Goal: Task Accomplishment & Management: Use online tool/utility

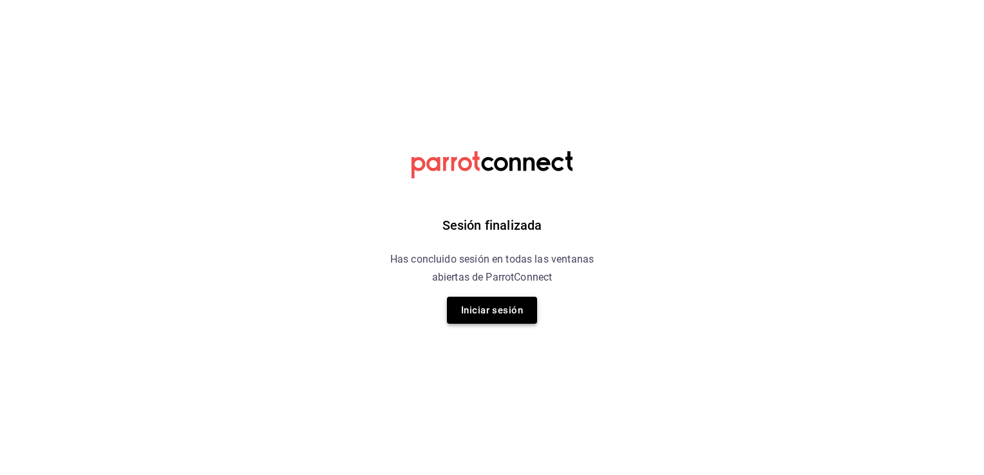
click at [487, 310] on button "Iniciar sesión" at bounding box center [492, 310] width 90 height 27
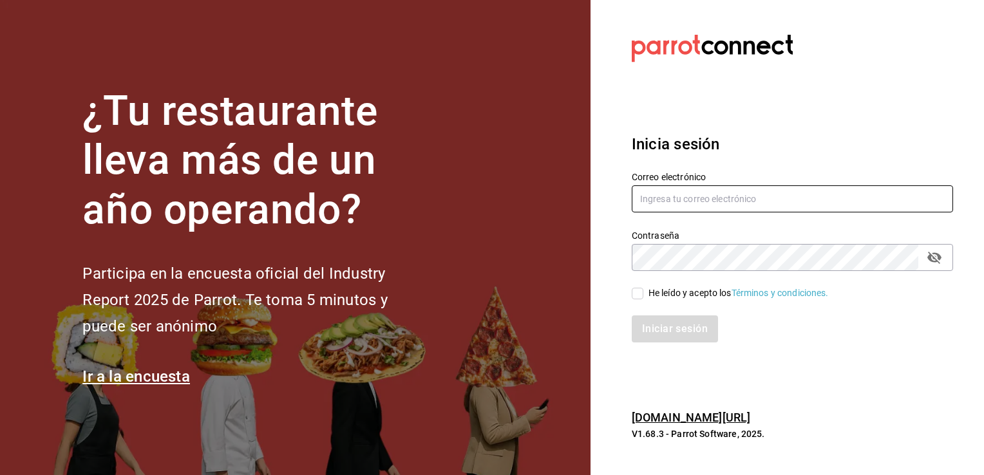
type input "mochomos.arcos@grupocosteno.com"
click at [635, 290] on input "He leído y acepto los Términos y condiciones." at bounding box center [638, 294] width 12 height 12
checkbox input "true"
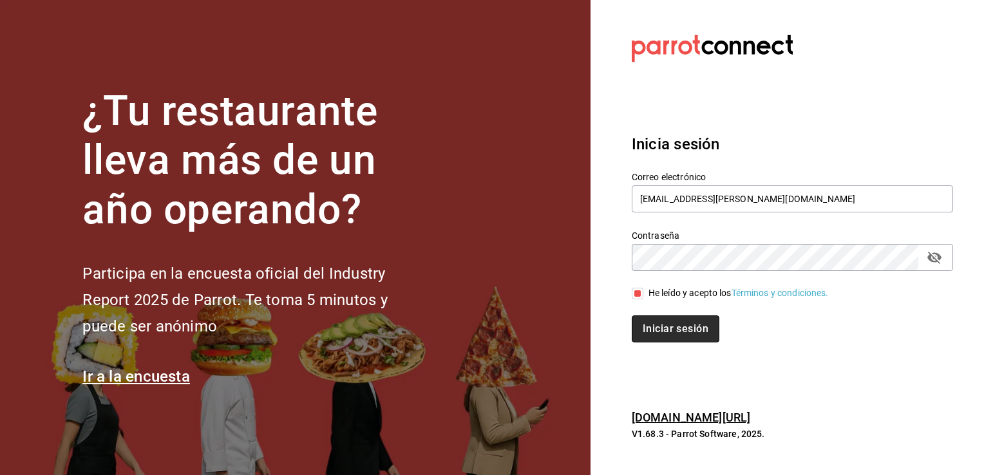
click at [666, 325] on button "Iniciar sesión" at bounding box center [676, 329] width 88 height 27
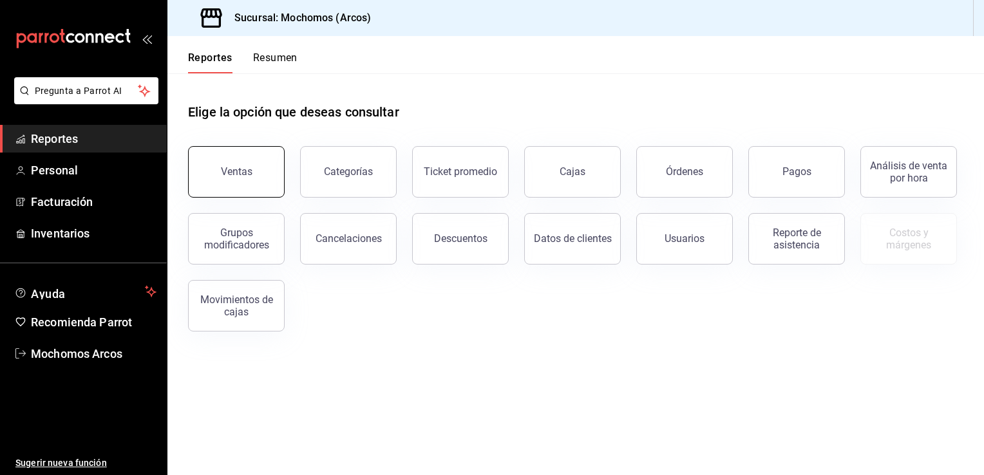
click at [247, 166] on div "Ventas" at bounding box center [237, 171] width 32 height 12
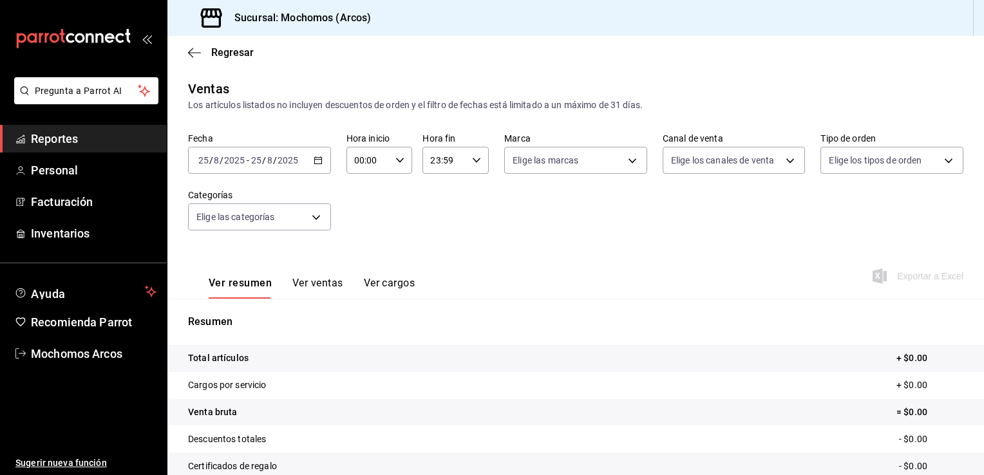
click at [316, 158] on icon "button" at bounding box center [318, 160] width 9 height 9
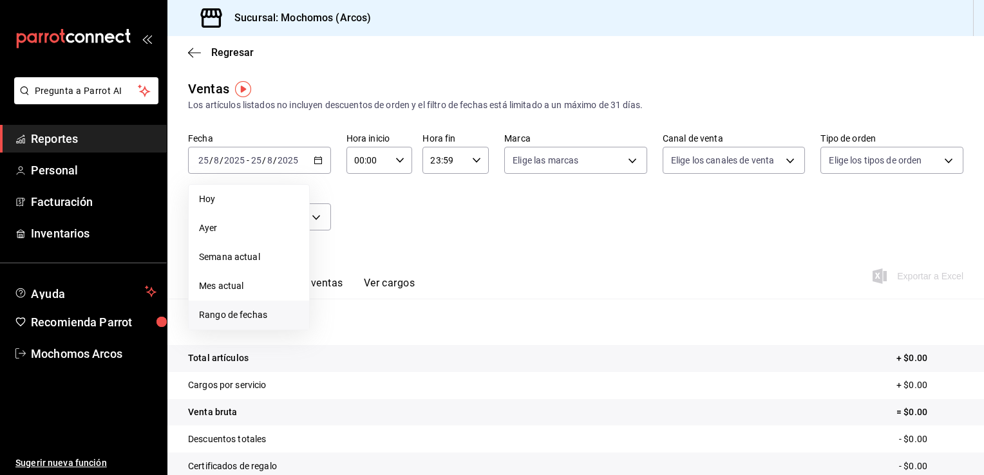
click at [240, 312] on span "Rango de fechas" at bounding box center [249, 315] width 100 height 14
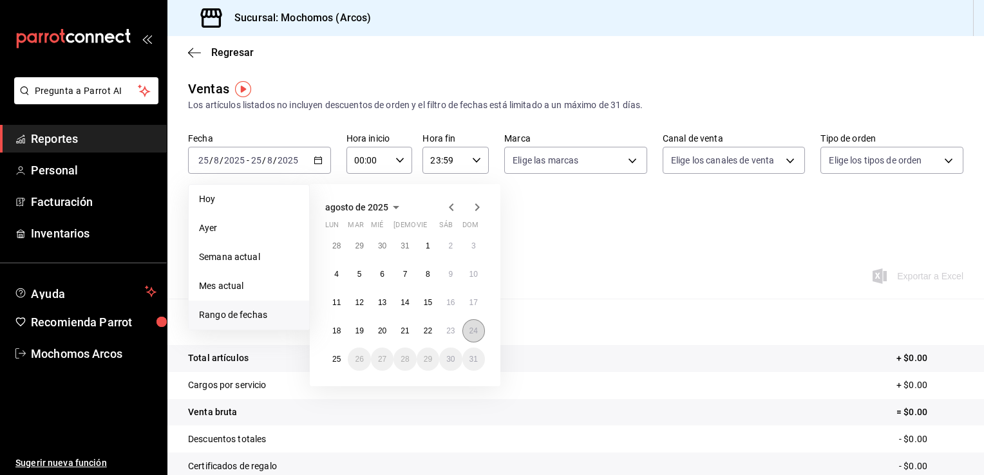
click at [473, 333] on abbr "24" at bounding box center [473, 330] width 8 height 9
click at [476, 333] on abbr "24" at bounding box center [473, 330] width 8 height 9
click at [476, 333] on div "Resumen Total artículos + $0.00 Cargos por servicio + $0.00 Venta bruta = $0.00…" at bounding box center [575, 444] width 816 height 261
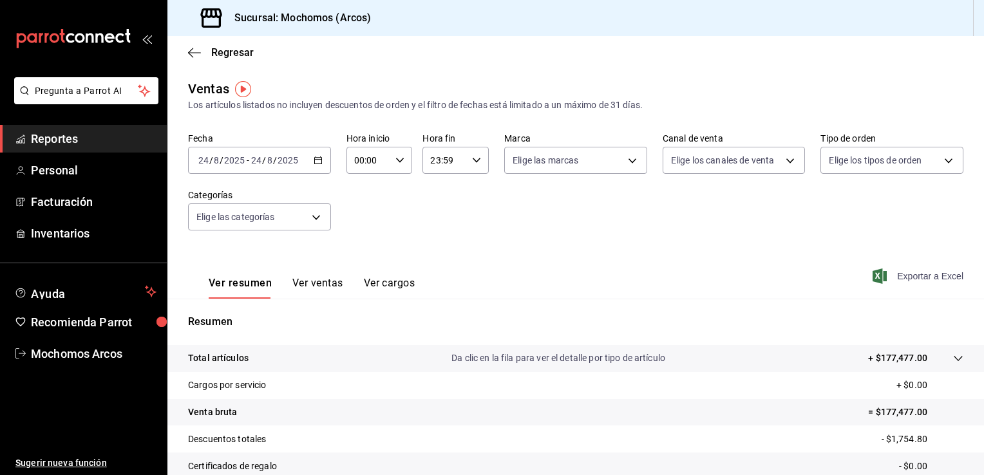
click at [876, 275] on icon "button" at bounding box center [880, 276] width 14 height 15
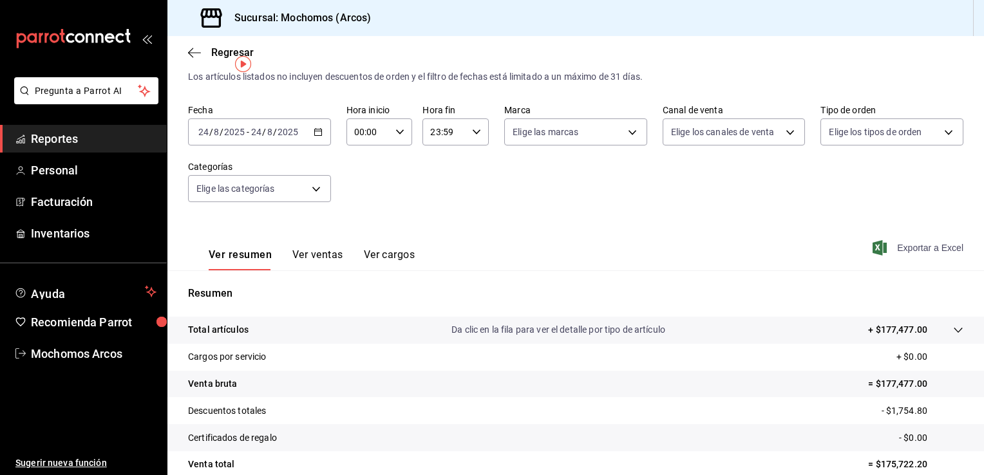
scroll to position [10, 0]
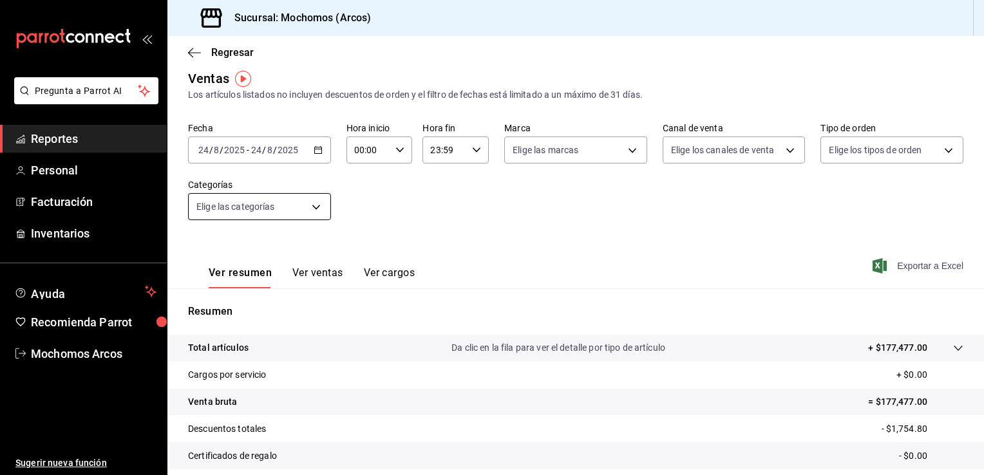
click at [312, 206] on body "Pregunta a Parrot AI Reportes Personal Facturación Inventarios Ayuda Recomienda…" at bounding box center [492, 237] width 984 height 475
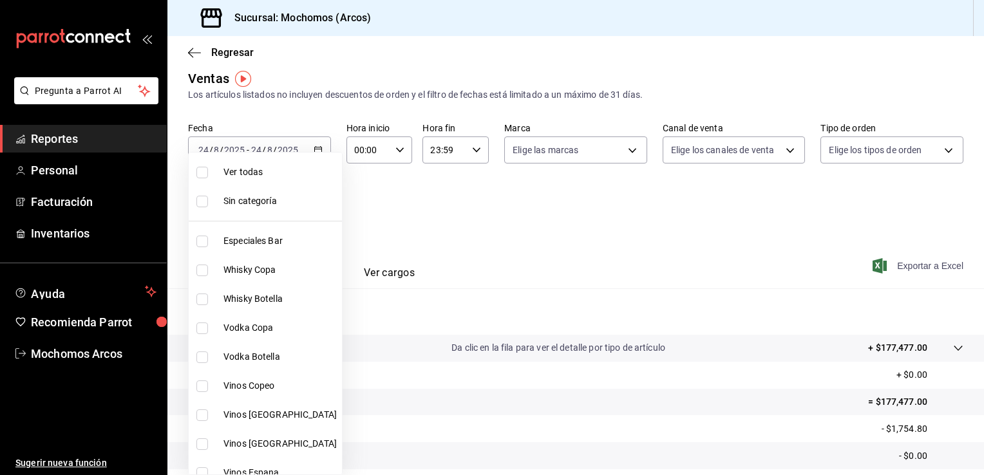
click at [424, 203] on div at bounding box center [492, 237] width 984 height 475
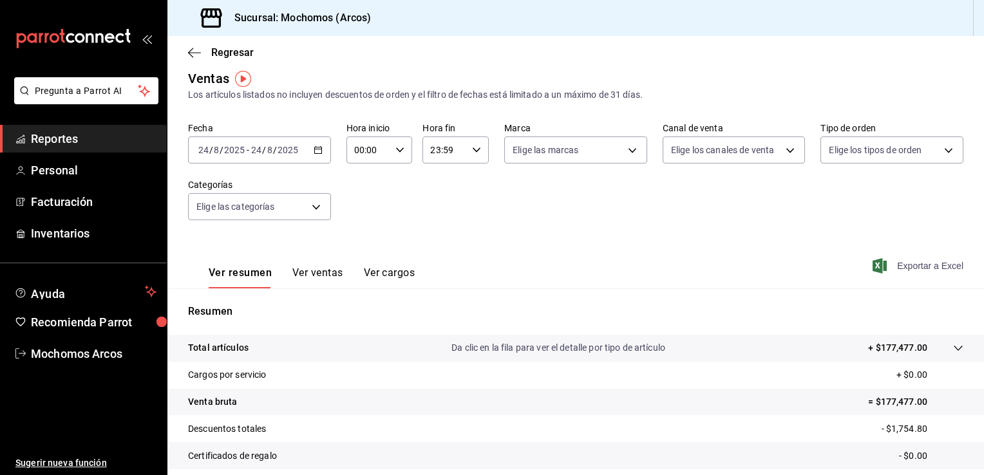
click at [315, 149] on \(Stroke\) "button" at bounding box center [317, 149] width 7 height 1
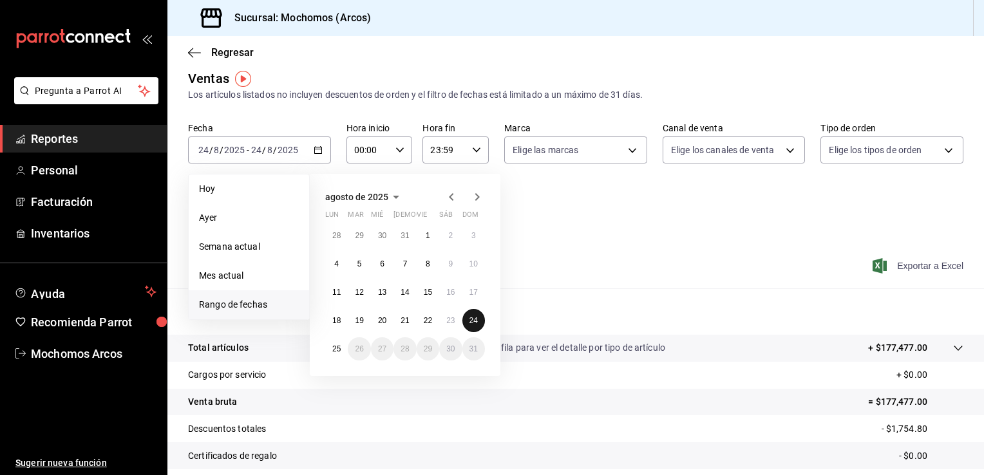
click at [470, 318] on abbr "24" at bounding box center [473, 320] width 8 height 9
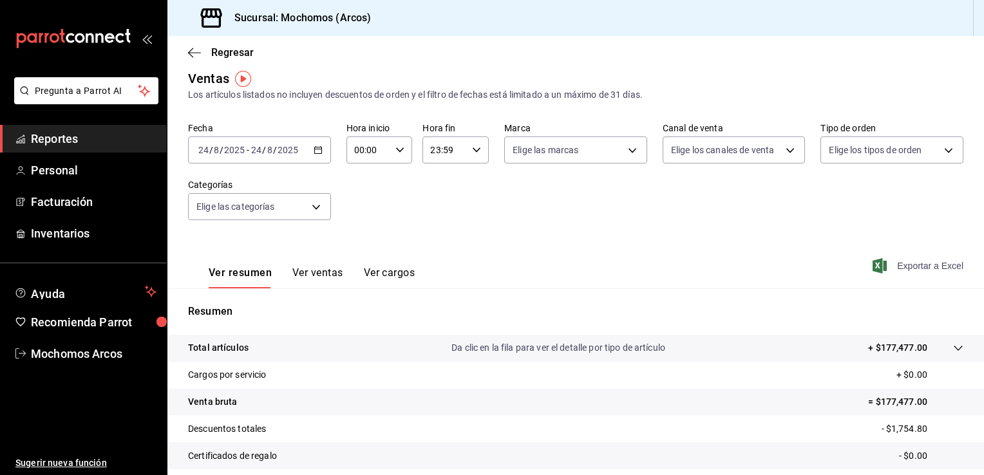
click at [399, 146] on icon "button" at bounding box center [399, 150] width 9 height 9
click at [357, 210] on span "05" at bounding box center [361, 206] width 12 height 10
type input "05:00"
drag, startPoint x: 980, startPoint y: 349, endPoint x: 979, endPoint y: 429, distance: 79.9
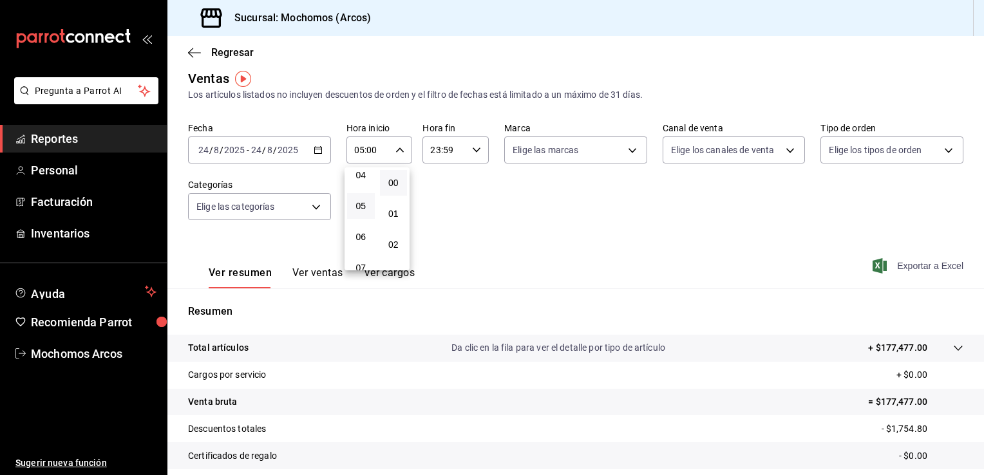
click at [979, 429] on div at bounding box center [492, 237] width 984 height 475
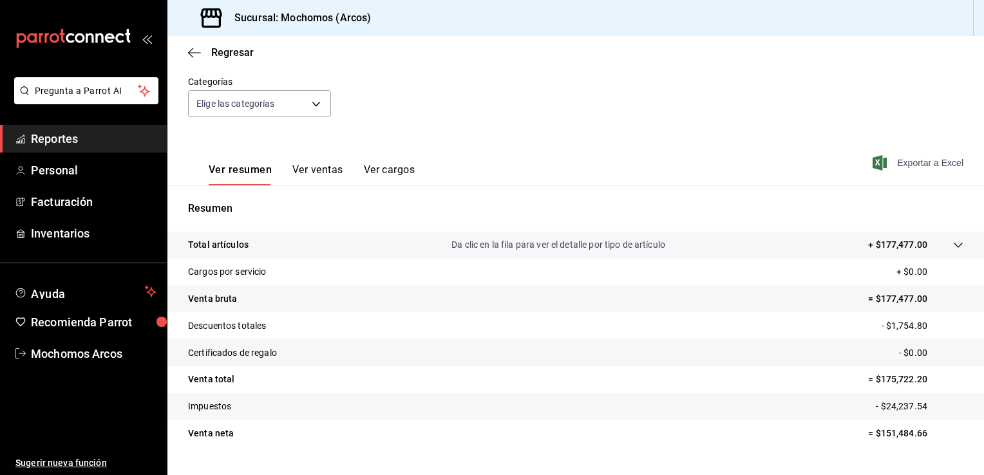
scroll to position [139, 0]
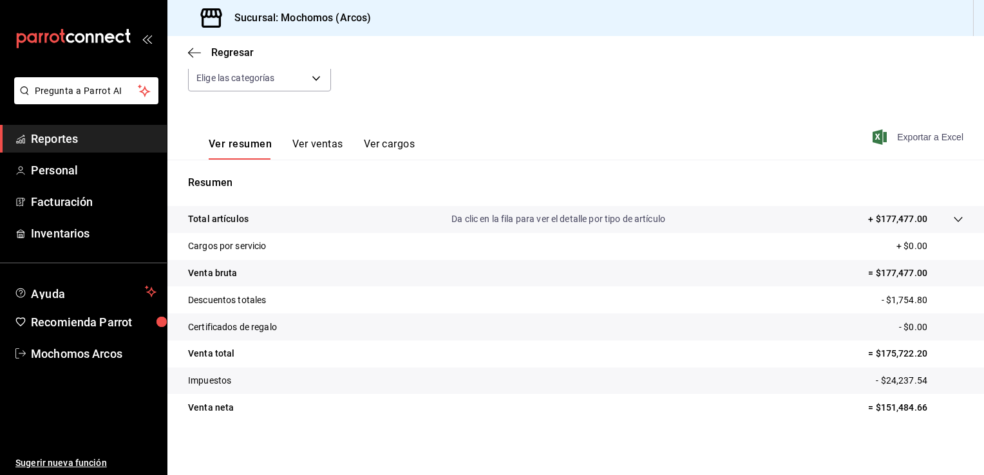
click at [873, 139] on icon "button" at bounding box center [880, 136] width 14 height 15
